Goal: Transaction & Acquisition: Purchase product/service

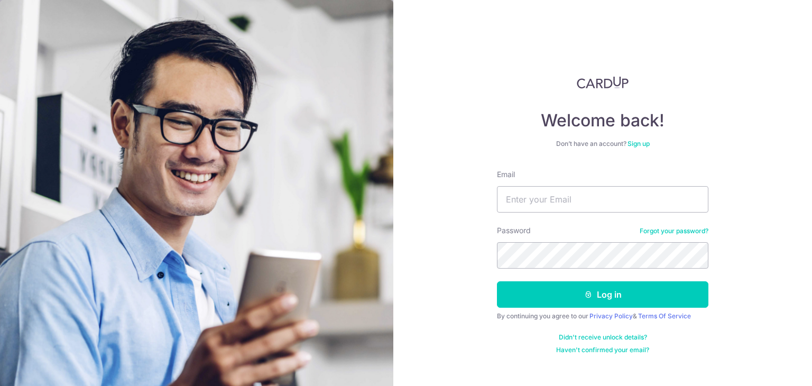
type input "[EMAIL_ADDRESS][DOMAIN_NAME]"
click at [497, 281] on button "Log in" at bounding box center [602, 294] width 211 height 26
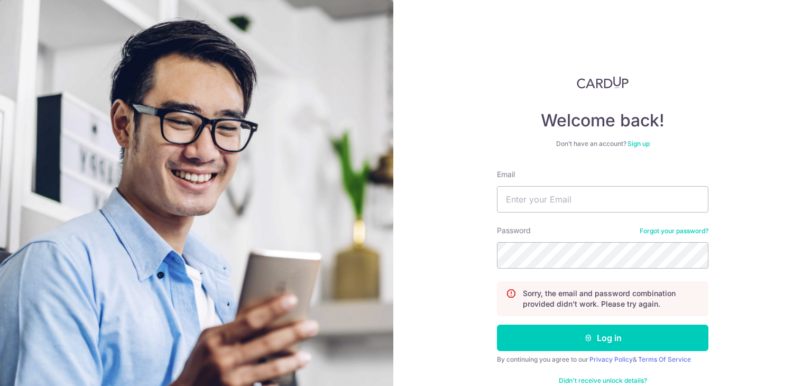
click at [553, 223] on form "Email Password Forgot your password? Sorry, the email and password combination …" at bounding box center [602, 283] width 211 height 228
click at [564, 204] on input "Email" at bounding box center [602, 199] width 211 height 26
type input "tt@lumenxenergy.com.sg"
click at [497, 325] on button "Log in" at bounding box center [602, 338] width 211 height 26
click at [565, 197] on input "Email" at bounding box center [602, 199] width 211 height 26
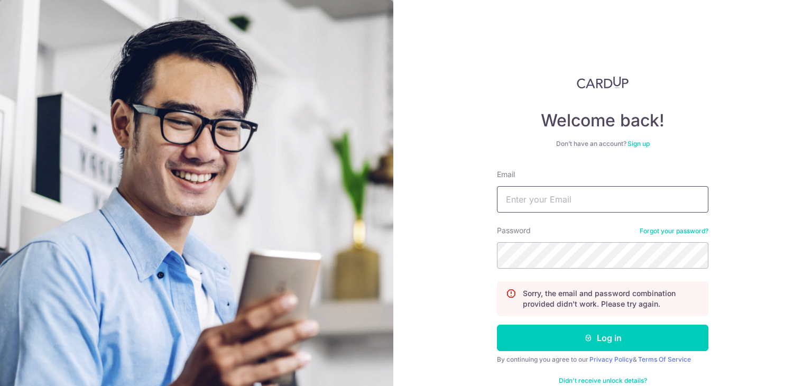
type input "[EMAIL_ADDRESS][DOMAIN_NAME]"
click at [497, 325] on button "Log in" at bounding box center [602, 338] width 211 height 26
drag, startPoint x: 0, startPoint y: 0, endPoint x: 573, endPoint y: 209, distance: 609.4
click at [573, 209] on input "Email" at bounding box center [602, 199] width 211 height 26
type input "[EMAIL_ADDRESS][DOMAIN_NAME]"
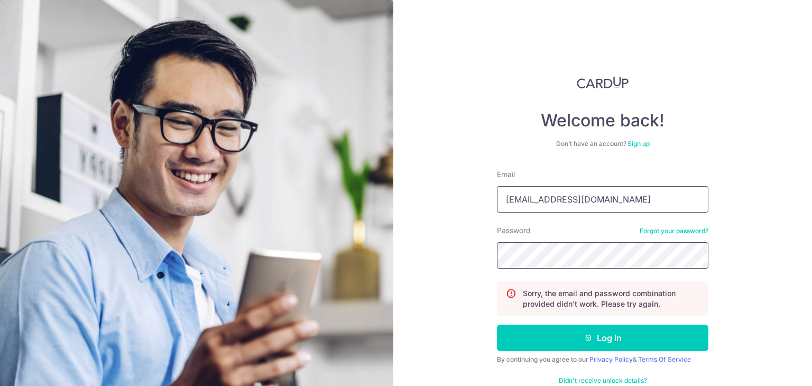
click at [497, 325] on button "Log in" at bounding box center [602, 338] width 211 height 26
click at [560, 197] on input "Email" at bounding box center [602, 199] width 211 height 26
type input "[EMAIL_ADDRESS][DOMAIN_NAME]"
click at [497, 325] on button "Log in" at bounding box center [602, 338] width 211 height 26
click at [560, 178] on div "Email" at bounding box center [602, 190] width 211 height 43
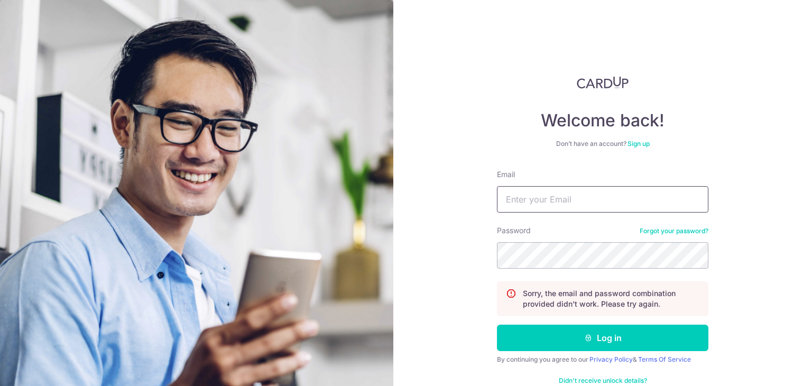
drag, startPoint x: 554, startPoint y: 198, endPoint x: 554, endPoint y: 206, distance: 7.9
click at [554, 198] on input "Email" at bounding box center [602, 199] width 211 height 26
type input "tt@lumenxenergy.com.sg"
click at [497, 325] on button "Log in" at bounding box center [602, 338] width 211 height 26
click at [558, 189] on input "Email" at bounding box center [602, 199] width 211 height 26
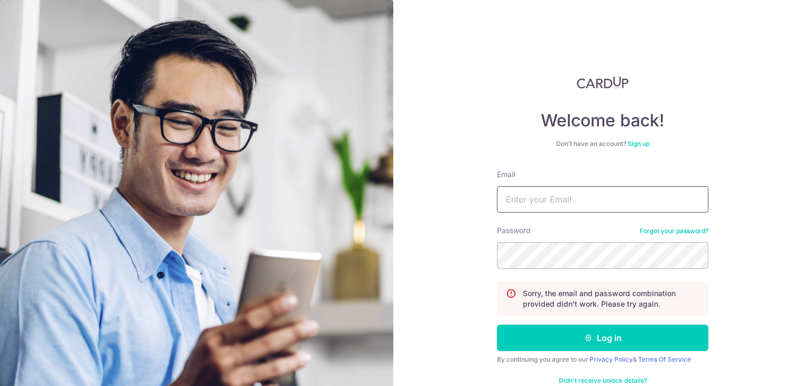
type input "[EMAIL_ADDRESS][DOMAIN_NAME]"
click at [497, 325] on button "Log in" at bounding box center [602, 338] width 211 height 26
click at [691, 232] on link "Forgot your password?" at bounding box center [674, 231] width 69 height 8
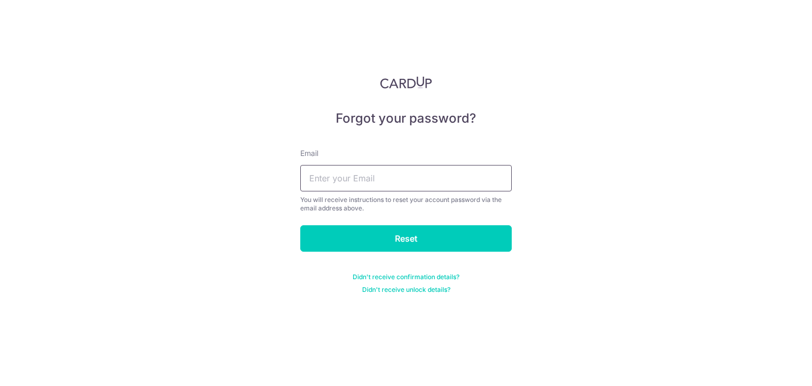
click at [342, 169] on input "text" at bounding box center [405, 178] width 211 height 26
type input "tt@lumenxenergy.com.sg"
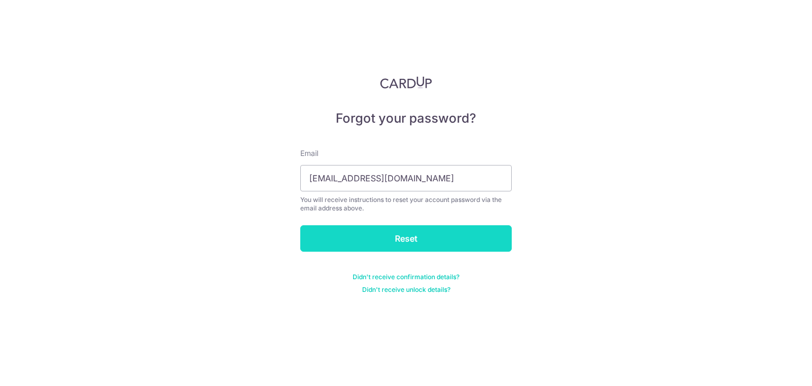
click at [379, 233] on input "Reset" at bounding box center [405, 238] width 211 height 26
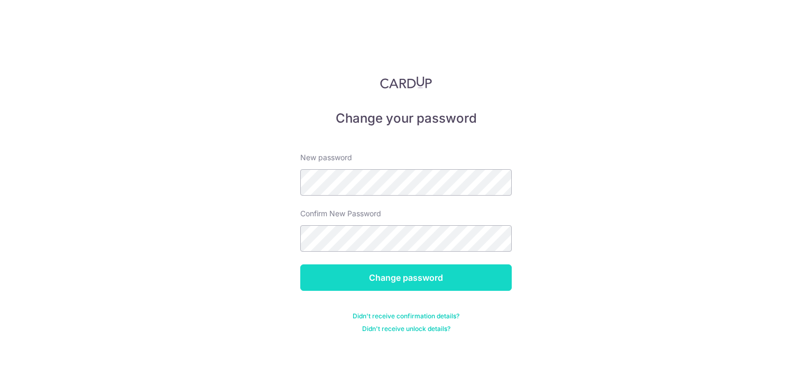
click at [412, 266] on input "Change password" at bounding box center [405, 277] width 211 height 26
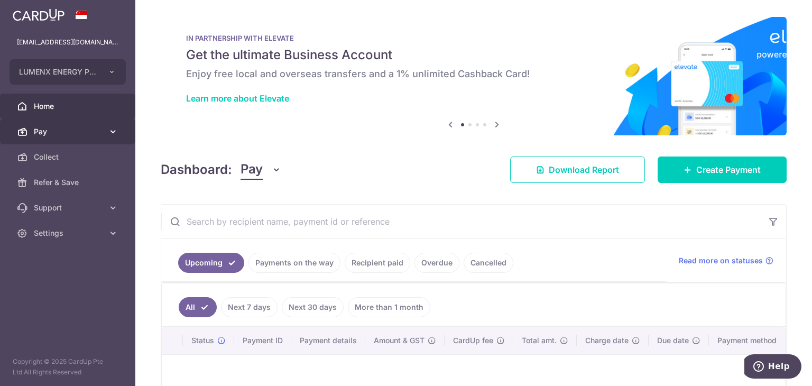
click at [72, 130] on span "Pay" at bounding box center [69, 131] width 70 height 11
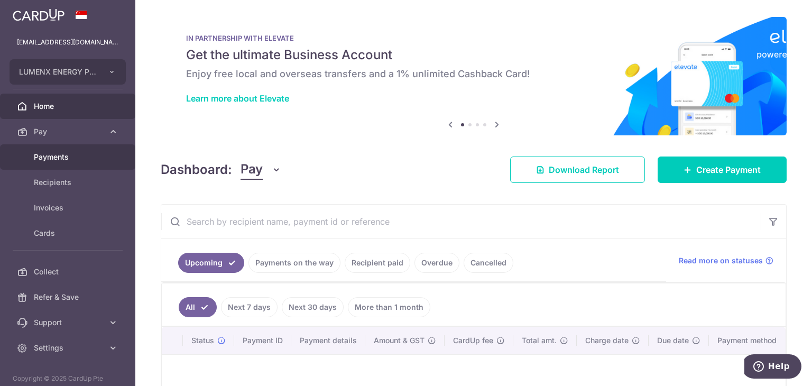
click at [62, 161] on span "Payments" at bounding box center [69, 157] width 70 height 11
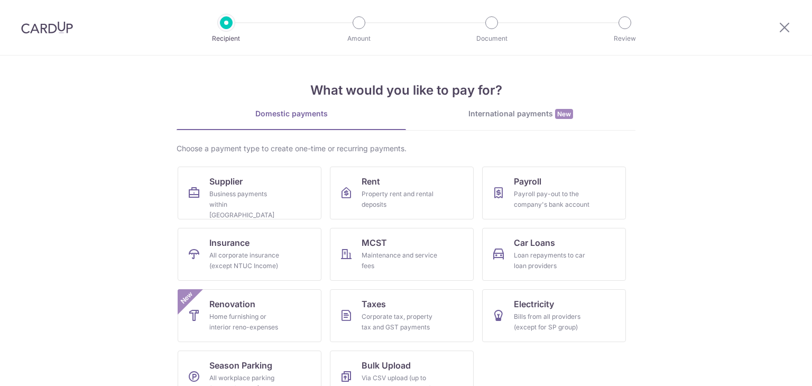
click at [237, 189] on div "Business payments within [GEOGRAPHIC_DATA]" at bounding box center [247, 205] width 76 height 32
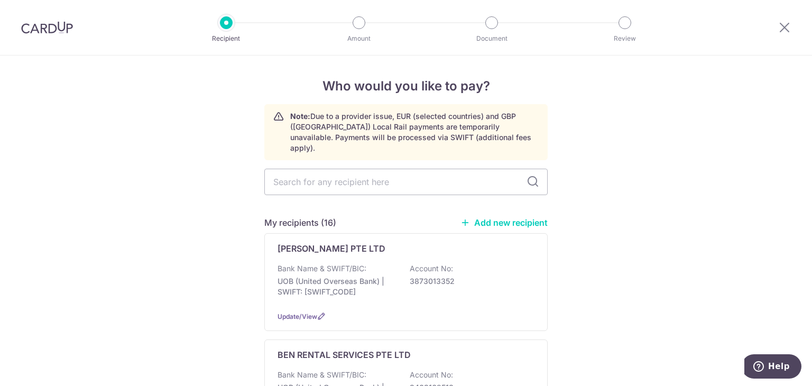
click at [514, 217] on link "Add new recipient" at bounding box center [503, 222] width 87 height 11
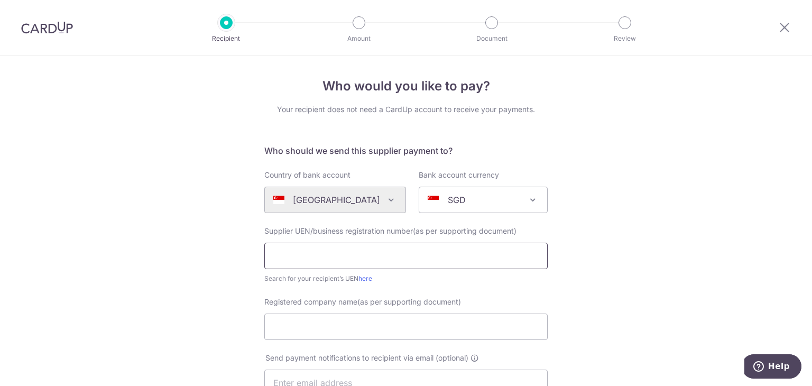
click at [371, 250] on input "text" at bounding box center [405, 256] width 283 height 26
paste input "201705116D"
click at [274, 256] on input "201705116D" at bounding box center [405, 256] width 283 height 26
type input "201705116D"
paste input "RES ENGINEERING PTE LTD"
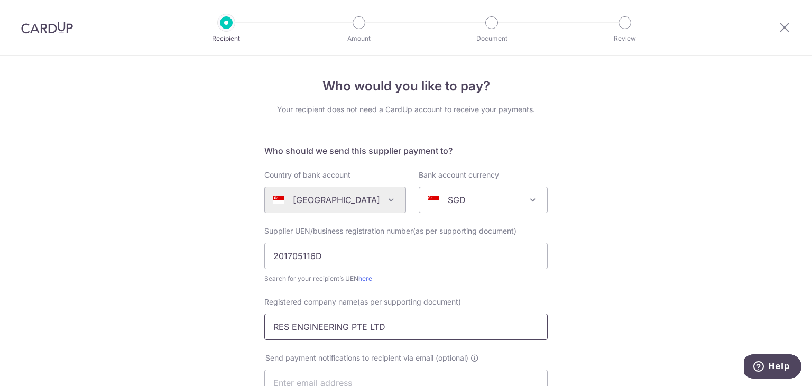
scroll to position [211, 0]
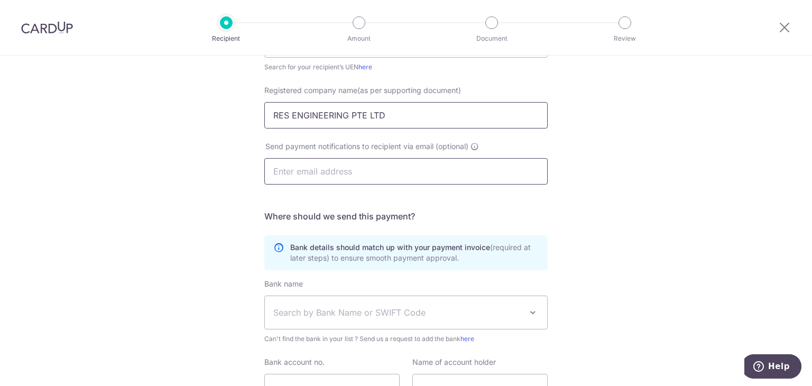
type input "RES ENGINEERING PTE LTD"
click at [338, 170] on input "text" at bounding box center [405, 171] width 283 height 26
click at [379, 164] on input "nicolas@sg" at bounding box center [405, 171] width 283 height 26
type input "nicolas@sg-res.com"
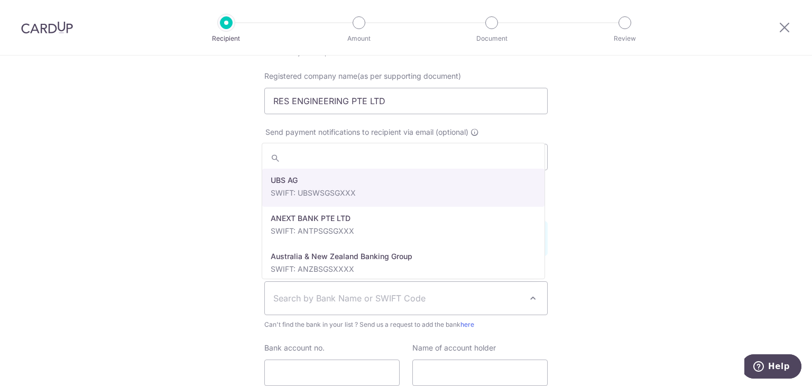
click at [364, 301] on span "Search by Bank Name or SWIFT Code" at bounding box center [397, 298] width 248 height 13
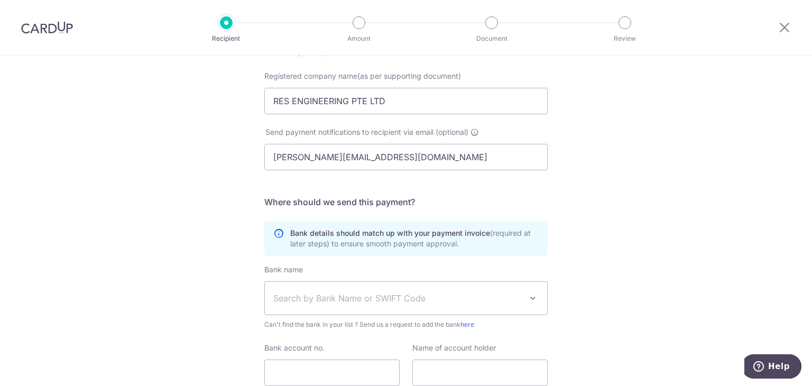
click at [336, 302] on span "Search by Bank Name or SWIFT Code" at bounding box center [397, 298] width 248 height 13
click at [353, 303] on span "Search by Bank Name or SWIFT Code" at bounding box center [397, 298] width 248 height 13
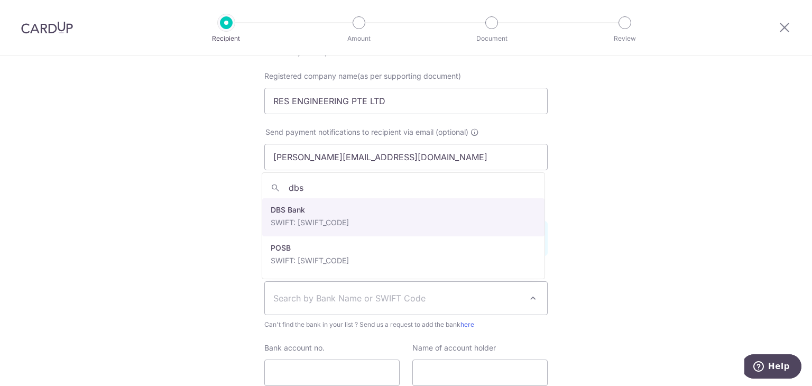
type input "dbs"
select select "6"
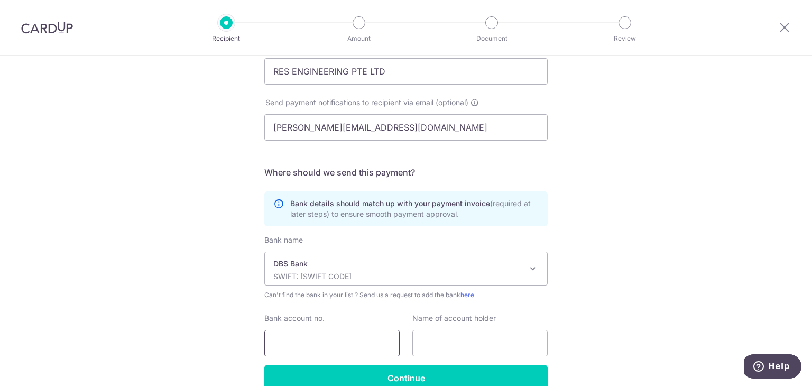
scroll to position [279, 0]
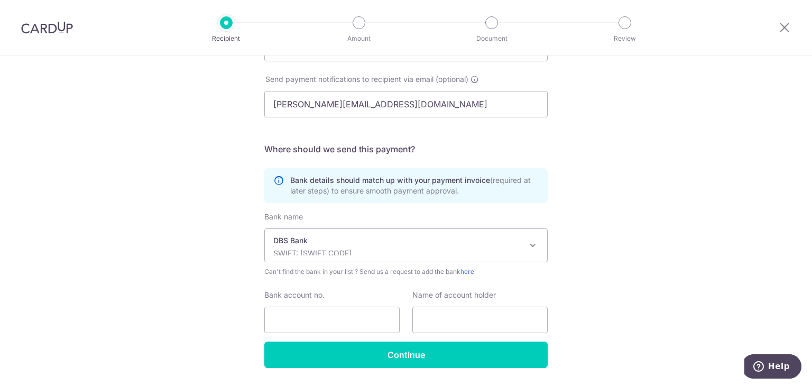
click at [321, 304] on div "Bank account no." at bounding box center [331, 311] width 135 height 43
click at [321, 309] on input "Bank account no." at bounding box center [331, 320] width 135 height 26
paste input "0039455755"
type input "0039455755"
click at [472, 314] on input "text" at bounding box center [479, 320] width 135 height 26
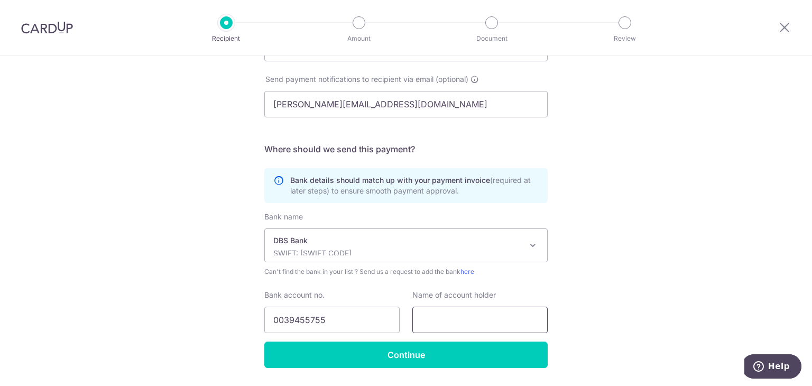
paste input "RES ENGINEERING PTE LTD"
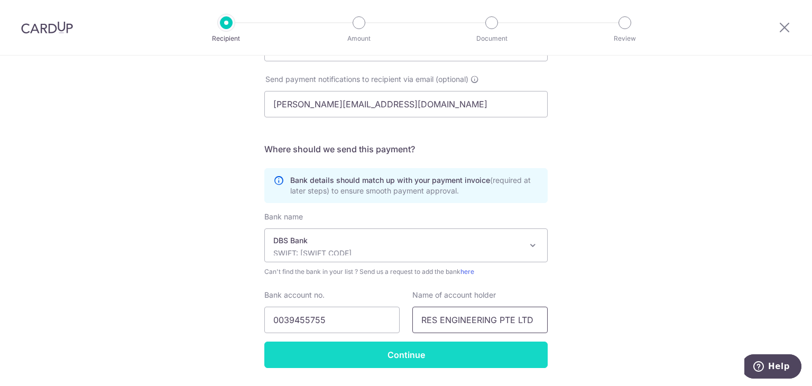
type input "RES ENGINEERING PTE LTD"
click at [438, 348] on input "Continue" at bounding box center [405, 355] width 283 height 26
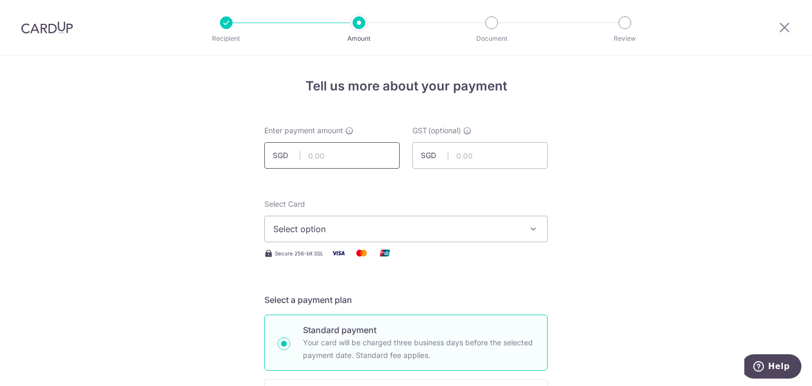
click at [338, 152] on input "text" at bounding box center [331, 155] width 135 height 26
type input "4,905.00"
click at [370, 230] on span "Select option" at bounding box center [396, 229] width 246 height 13
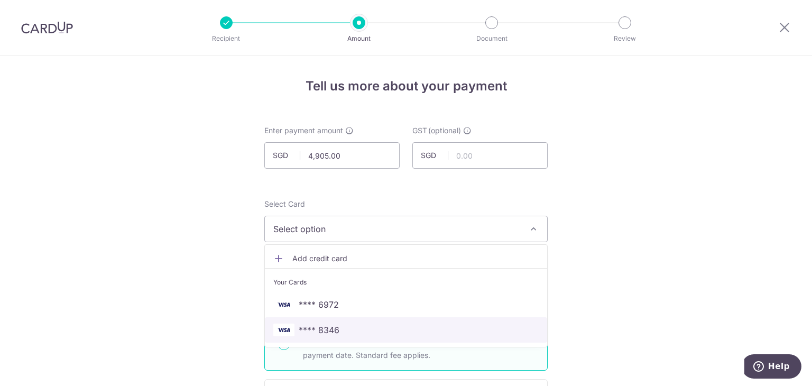
click at [329, 328] on span "**** 8346" at bounding box center [319, 330] width 41 height 13
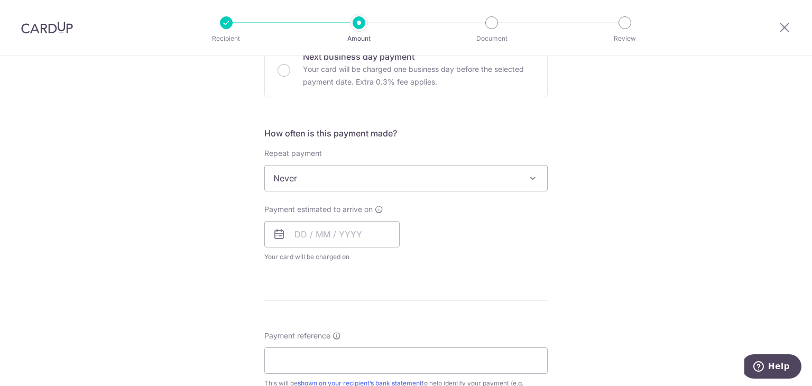
scroll to position [370, 0]
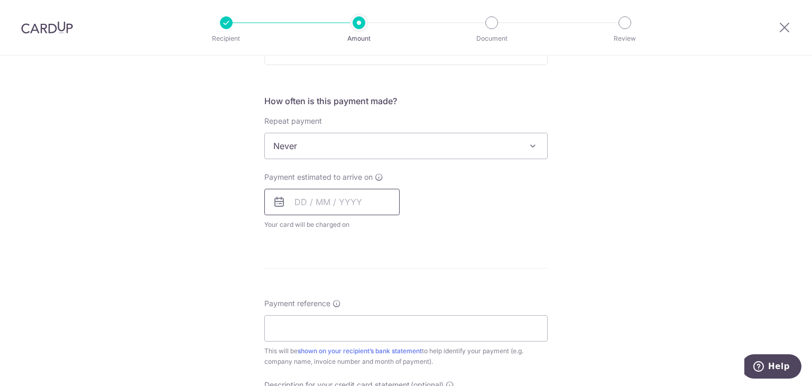
click at [331, 200] on input "text" at bounding box center [331, 202] width 135 height 26
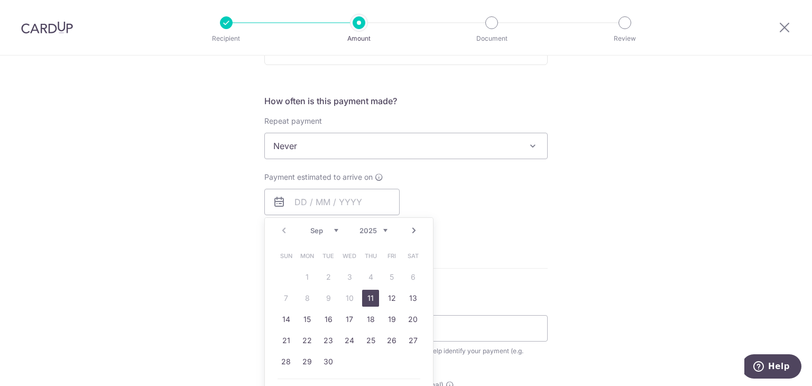
click at [368, 294] on link "11" at bounding box center [370, 298] width 17 height 17
type input "[DATE]"
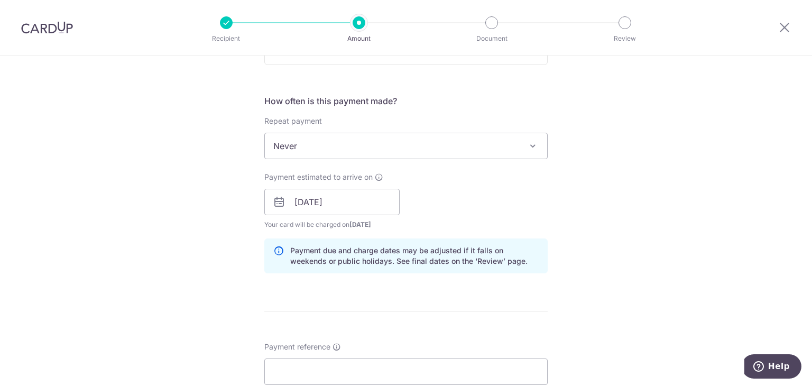
click at [488, 233] on div "How often is this payment made? Repeat payment Never Every week Every month Eve…" at bounding box center [405, 188] width 283 height 187
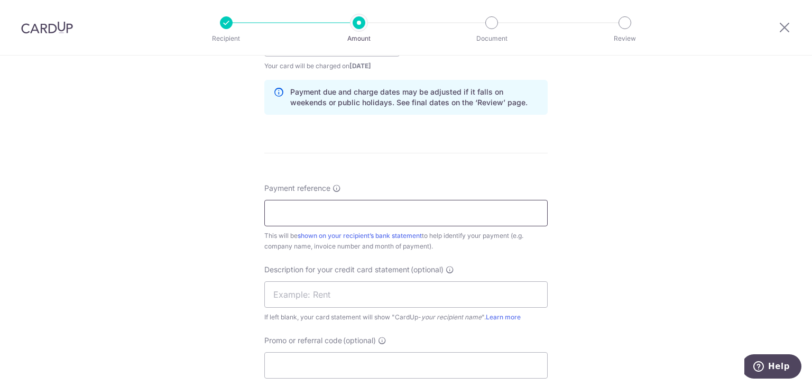
click at [330, 213] on input "Payment reference" at bounding box center [405, 213] width 283 height 26
paste input "RES-IN-17-8265"
type input "RES-IN-17-8265"
click at [333, 297] on input "text" at bounding box center [405, 294] width 283 height 26
type input "Lumenx supplier"
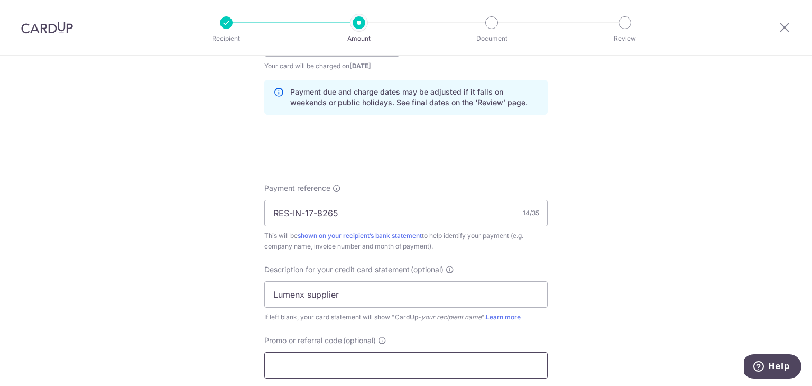
click at [344, 364] on input "Promo or referral code (optional)" at bounding box center [405, 365] width 283 height 26
type input "LUME177"
click at [637, 228] on div "Tell us more about your payment Enter payment amount SGD 4,905.00 4905.00 GST (…" at bounding box center [406, 86] width 812 height 1118
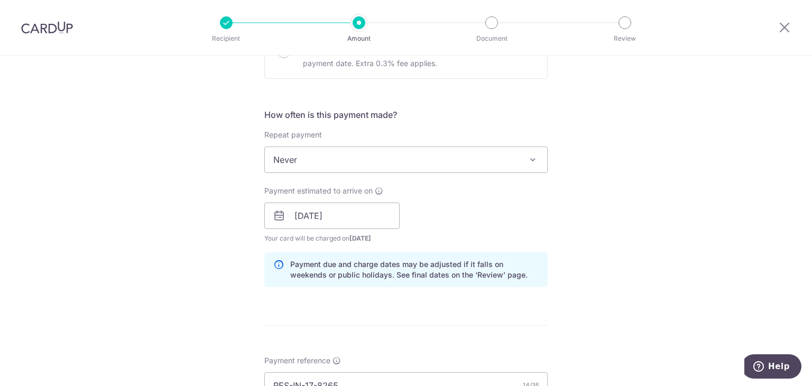
scroll to position [423, 0]
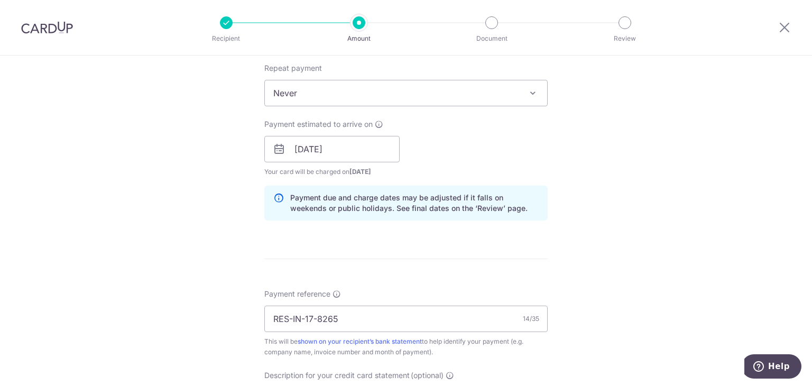
click at [368, 162] on div "Payment estimated to arrive on 11/09/2025 Prev Next Sep Oct Nov Dec 2025 2026 2…" at bounding box center [331, 148] width 135 height 58
click at [372, 153] on input "[DATE]" at bounding box center [331, 149] width 135 height 26
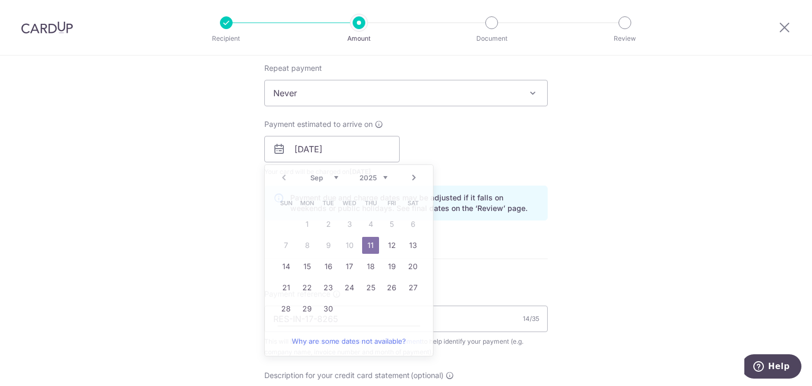
click at [459, 172] on div "Payment estimated to arrive on 11/09/2025 Prev Next Sep Oct Nov Dec 2025 2026 2…" at bounding box center [406, 148] width 296 height 58
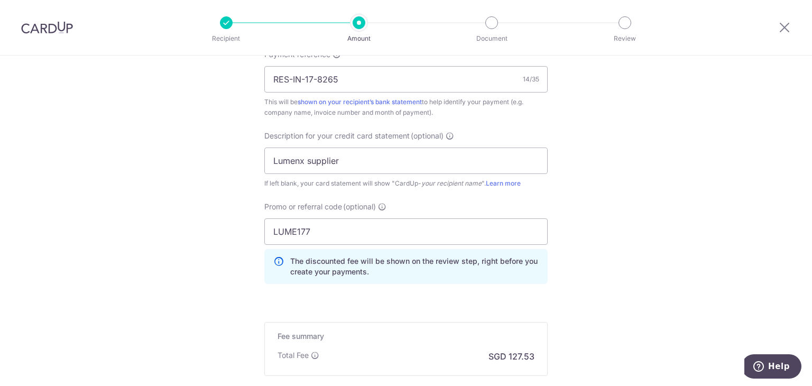
scroll to position [786, 0]
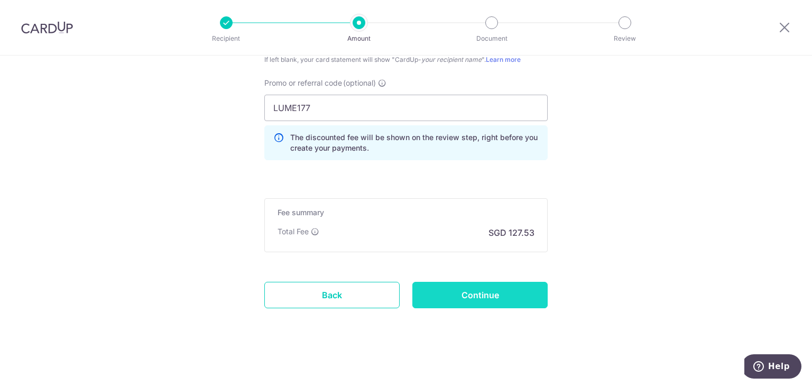
click at [482, 302] on input "Continue" at bounding box center [479, 295] width 135 height 26
type input "Create Schedule"
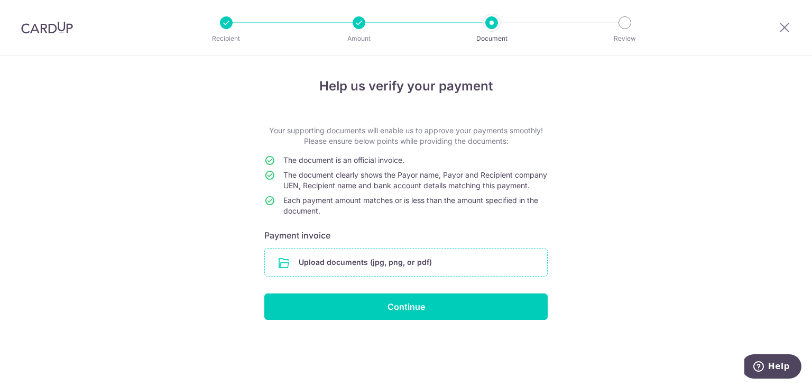
click at [362, 274] on input "file" at bounding box center [406, 261] width 282 height 27
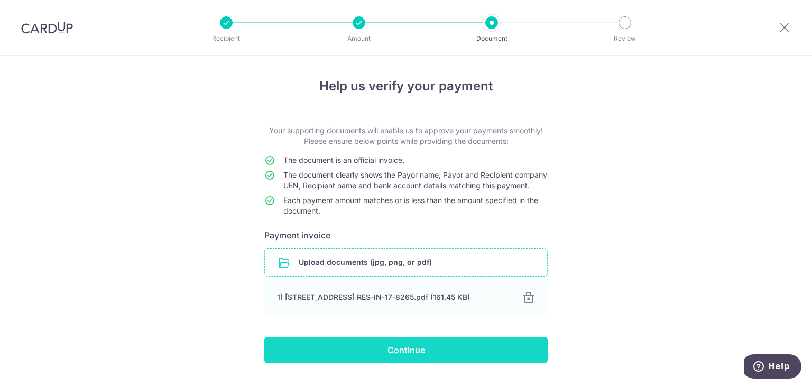
click at [430, 363] on input "Continue" at bounding box center [405, 350] width 283 height 26
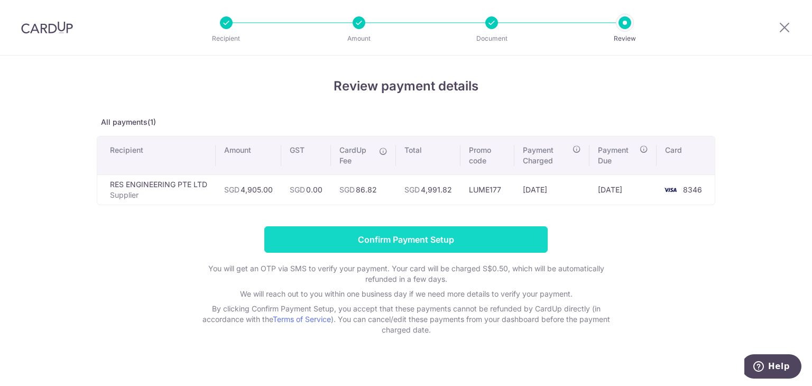
click at [467, 238] on input "Confirm Payment Setup" at bounding box center [405, 239] width 283 height 26
